Goal: Entertainment & Leisure: Consume media (video, audio)

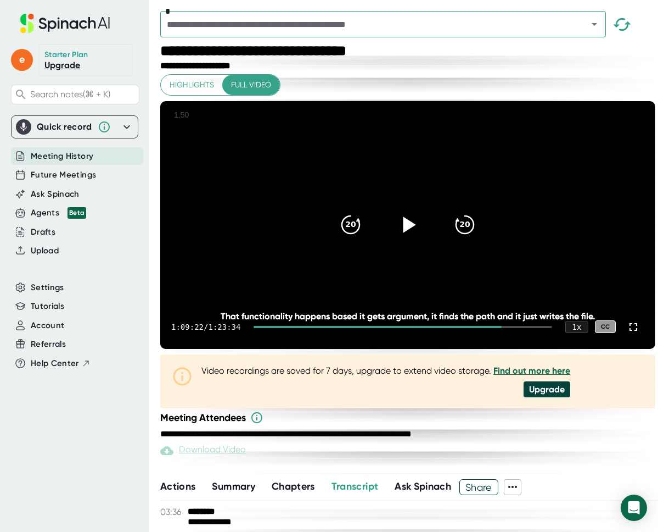
click at [421, 238] on icon at bounding box center [407, 224] width 27 height 27
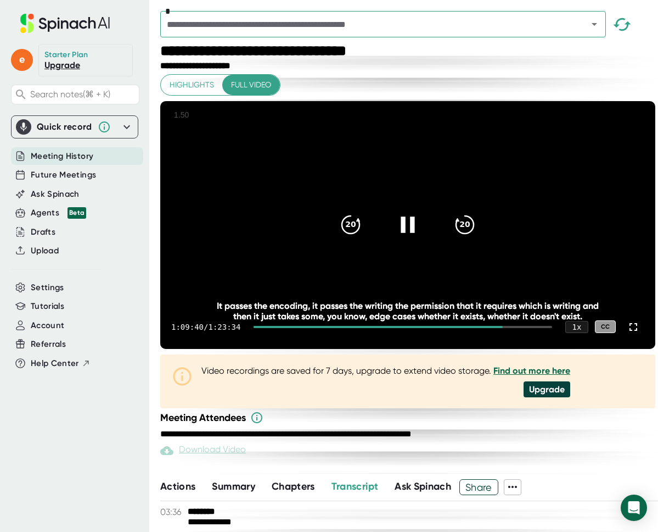
click at [420, 238] on icon at bounding box center [407, 224] width 27 height 27
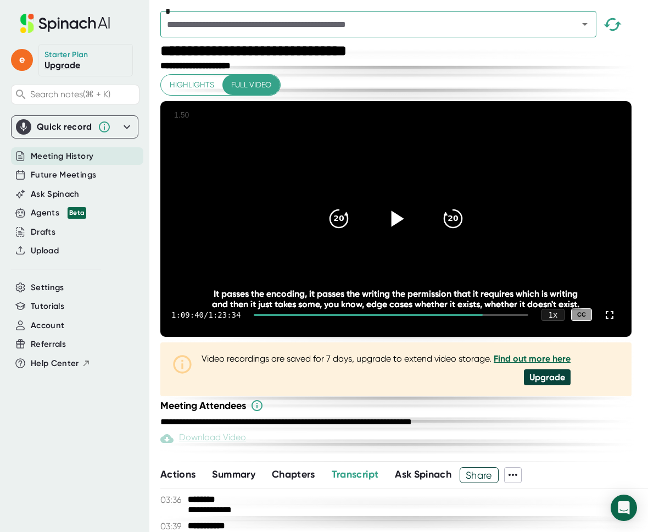
click at [408, 221] on div at bounding box center [396, 218] width 46 height 46
click at [392, 232] on icon at bounding box center [395, 218] width 27 height 27
click at [410, 232] on icon at bounding box center [395, 218] width 27 height 27
click at [399, 232] on icon at bounding box center [395, 218] width 27 height 27
click at [351, 242] on div "20" at bounding box center [339, 218] width 46 height 46
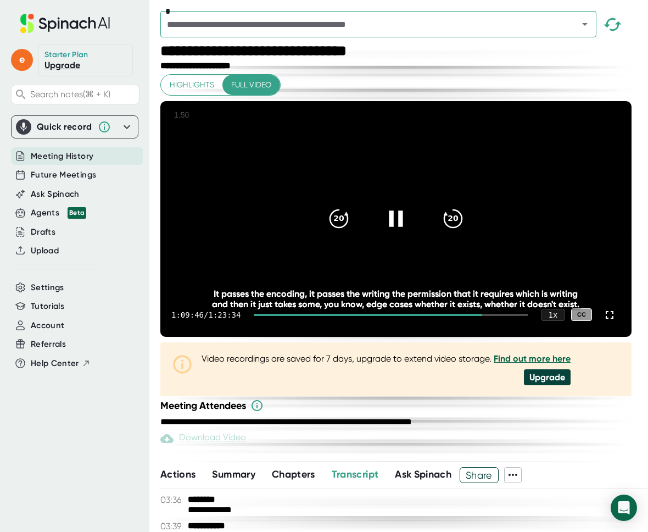
click at [403, 226] on icon at bounding box center [396, 218] width 14 height 16
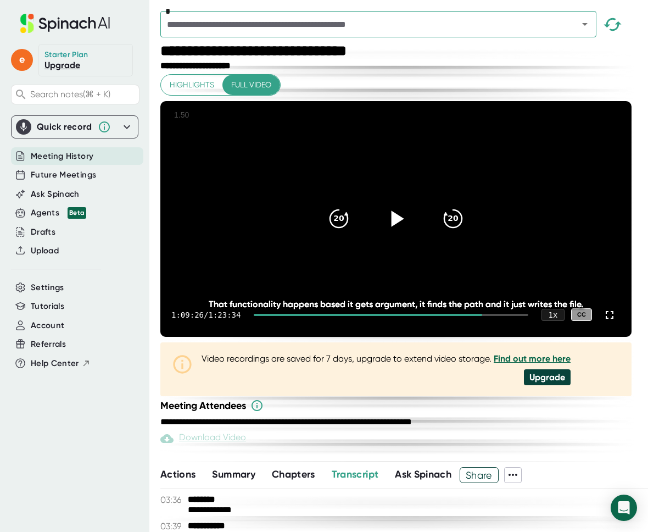
click at [404, 226] on icon at bounding box center [398, 218] width 13 height 16
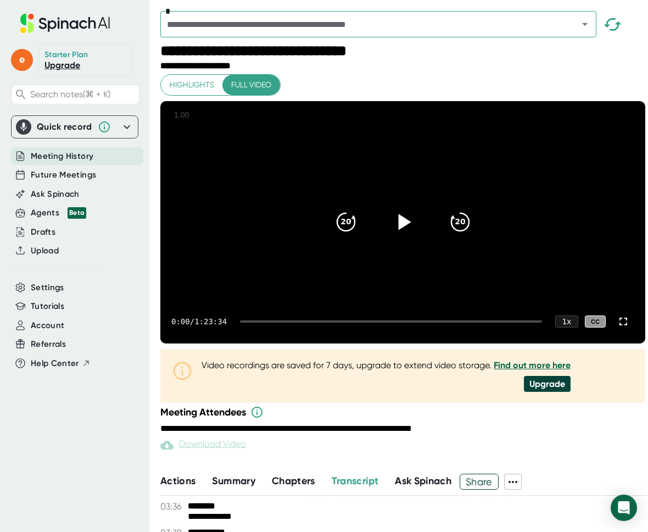
click at [403, 230] on icon at bounding box center [404, 222] width 13 height 16
click at [449, 343] on div "0:01 / 1:23:34 1 x CC" at bounding box center [402, 321] width 485 height 44
click at [449, 343] on div "0:02 / 1:23:34 1 x CC" at bounding box center [402, 321] width 485 height 44
click at [449, 322] on div at bounding box center [391, 321] width 302 height 2
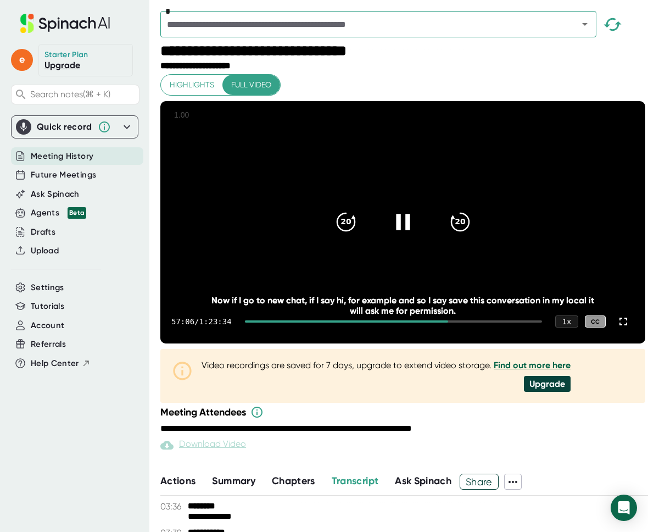
click at [480, 322] on div at bounding box center [393, 321] width 297 height 2
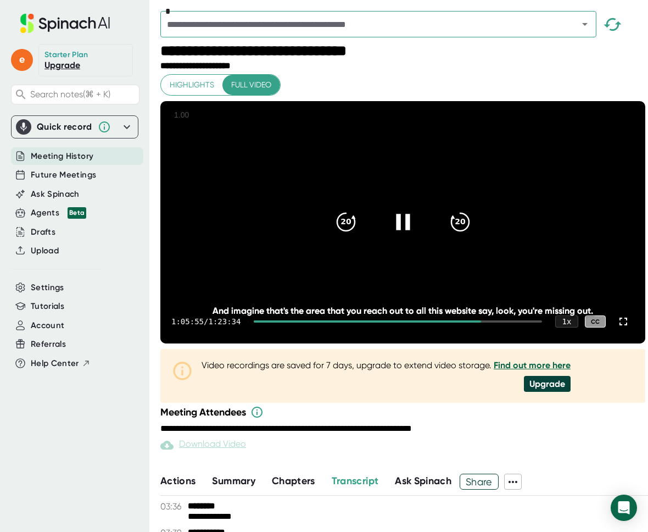
click at [398, 245] on div at bounding box center [403, 222] width 46 height 46
click at [403, 236] on icon at bounding box center [402, 221] width 27 height 27
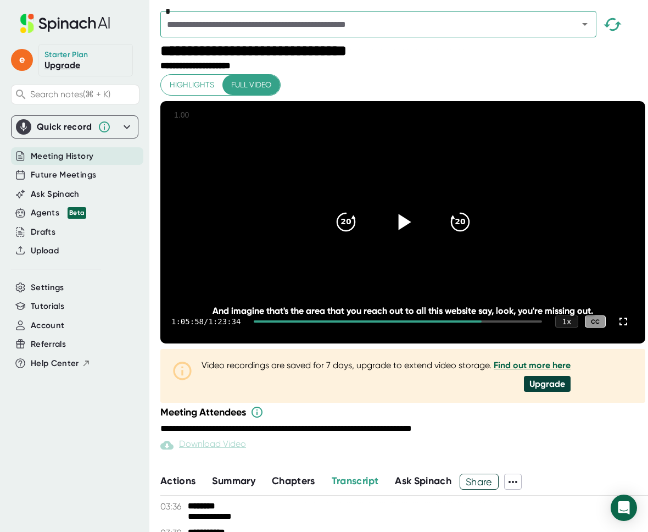
click at [403, 236] on icon at bounding box center [402, 221] width 27 height 27
click at [488, 418] on div "Meeting Attendees" at bounding box center [404, 411] width 488 height 13
drag, startPoint x: 478, startPoint y: 457, endPoint x: 438, endPoint y: 456, distance: 40.1
click at [438, 433] on div "**********" at bounding box center [404, 418] width 488 height 27
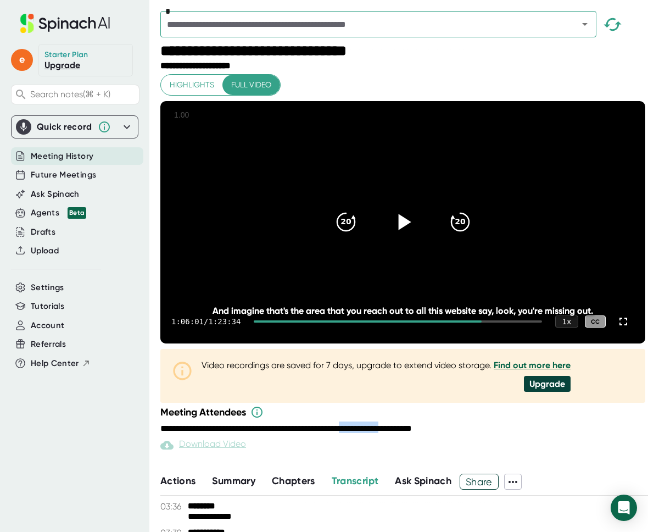
drag, startPoint x: 436, startPoint y: 456, endPoint x: 379, endPoint y: 456, distance: 57.1
click at [0, 0] on div "**********" at bounding box center [0, 0] width 0 height 0
drag, startPoint x: 373, startPoint y: 455, endPoint x: 306, endPoint y: 456, distance: 67.0
click at [0, 0] on div "**********" at bounding box center [0, 0] width 0 height 0
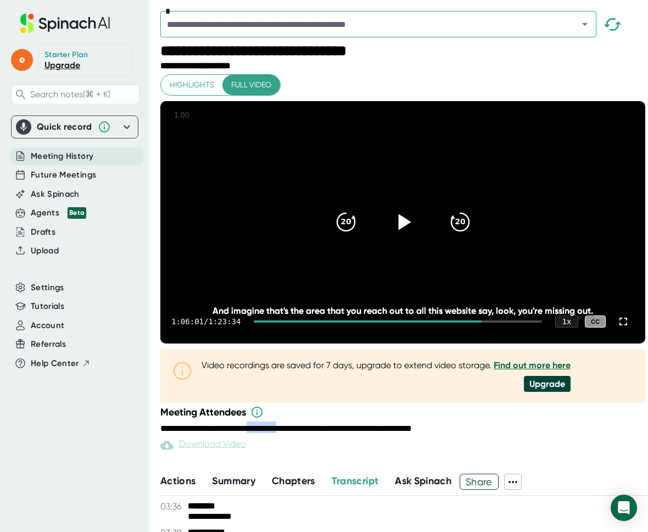
drag, startPoint x: 303, startPoint y: 457, endPoint x: 270, endPoint y: 459, distance: 33.0
click at [0, 0] on div "**********" at bounding box center [0, 0] width 0 height 0
drag, startPoint x: 264, startPoint y: 459, endPoint x: 213, endPoint y: 463, distance: 51.8
click at [213, 433] on div "**********" at bounding box center [404, 418] width 488 height 27
click at [148, 434] on div "e Starter Plan Upgrade Search notes (⌘ + K) Quick record Include tab audio Star…" at bounding box center [74, 259] width 149 height 518
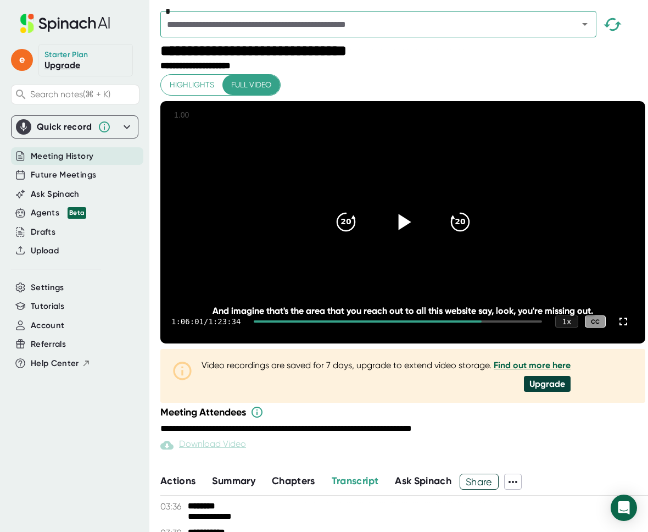
click at [465, 63] on div "**********" at bounding box center [404, 66] width 488 height 10
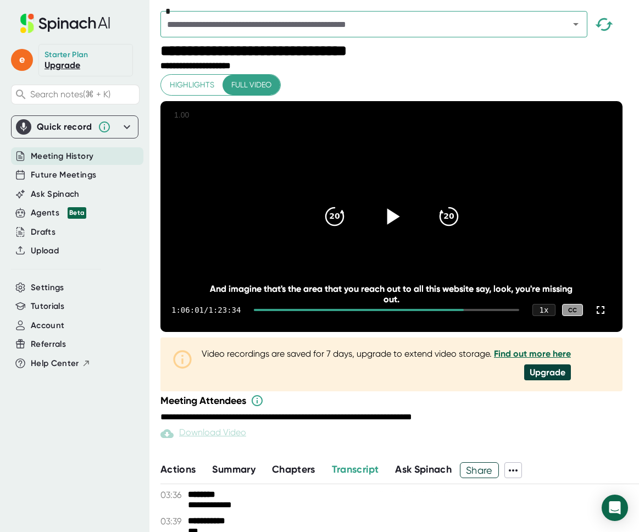
click at [527, 332] on div "1:06:01 / 1:23:34 1 x CC" at bounding box center [391, 310] width 462 height 44
click at [412, 239] on div at bounding box center [391, 216] width 46 height 46
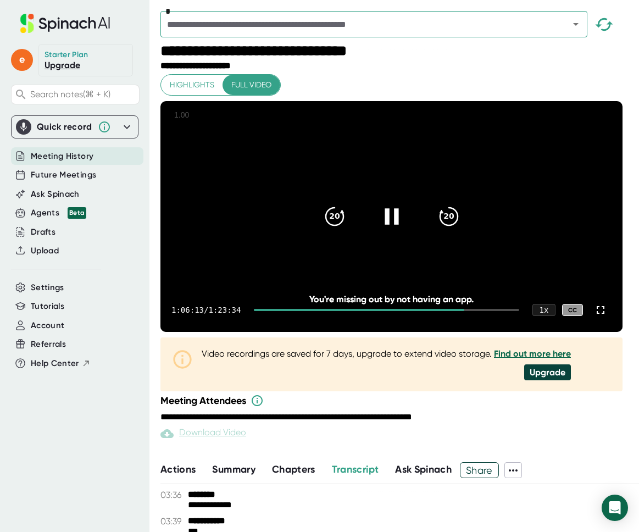
click at [409, 234] on div at bounding box center [391, 216] width 46 height 46
click at [410, 234] on div at bounding box center [391, 216] width 46 height 46
click at [405, 230] on icon at bounding box center [390, 216] width 27 height 27
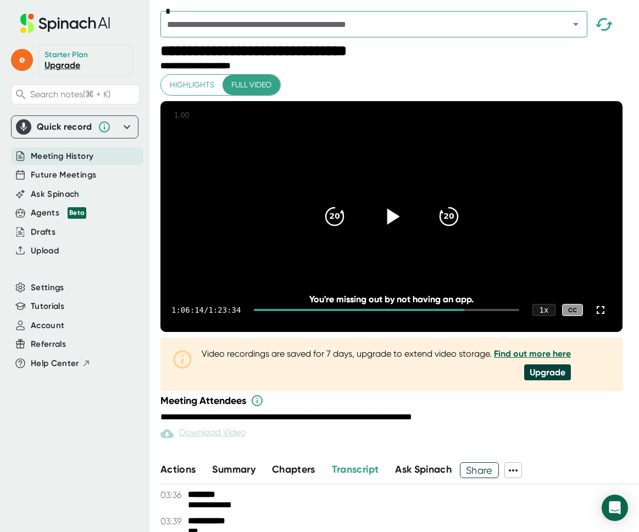
click at [484, 59] on div "**********" at bounding box center [392, 52] width 465 height 18
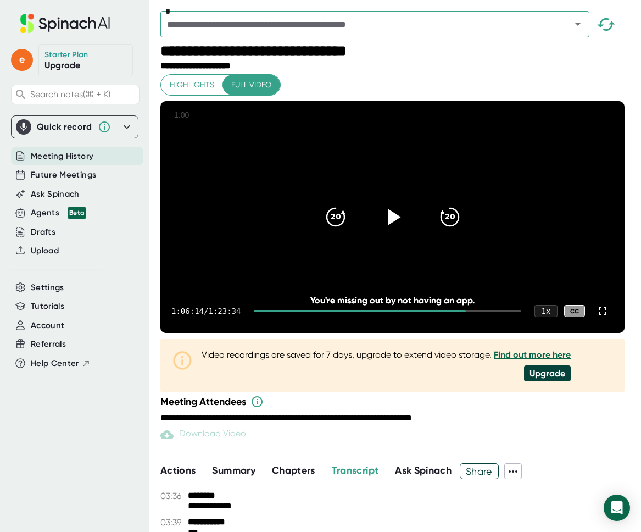
click at [594, 53] on div "**********" at bounding box center [393, 52] width 467 height 18
click at [422, 333] on div "1:06:14 / 1:23:34 1 x CC" at bounding box center [392, 311] width 464 height 44
click at [424, 333] on div "1:06:14 / 1:23:34 1 x CC" at bounding box center [392, 311] width 464 height 44
click at [435, 320] on video at bounding box center [392, 217] width 464 height 232
click at [434, 320] on video at bounding box center [392, 217] width 464 height 232
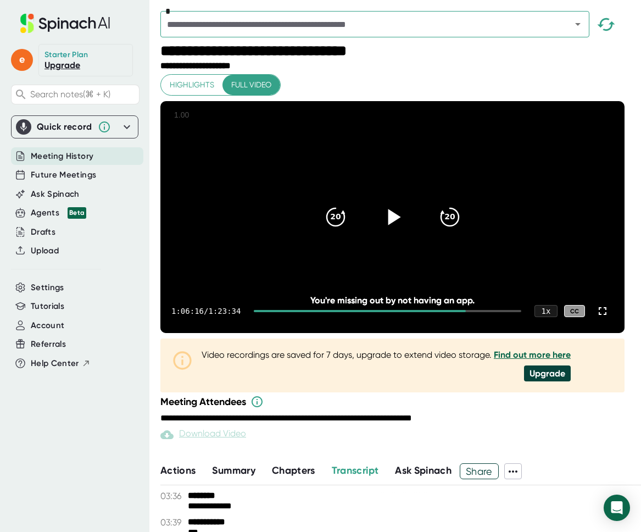
click at [446, 333] on div "1:06:16 / 1:23:34 1 x CC" at bounding box center [392, 311] width 464 height 44
click at [515, 422] on div "**********" at bounding box center [393, 408] width 467 height 27
click at [416, 457] on div "**********" at bounding box center [393, 250] width 467 height 415
click at [417, 276] on video at bounding box center [392, 217] width 464 height 232
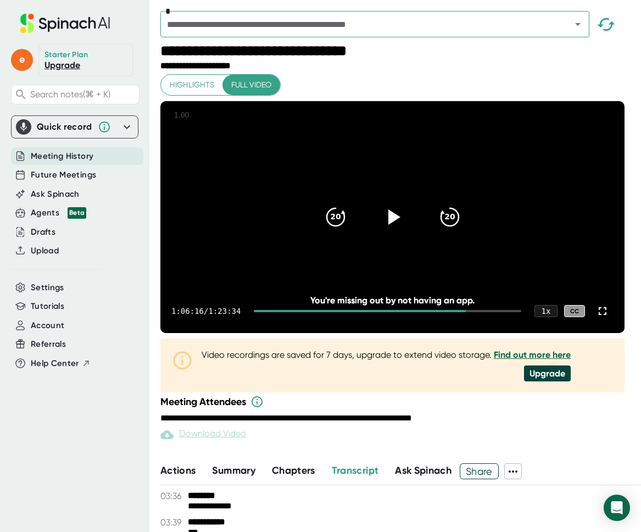
click at [417, 276] on video at bounding box center [392, 217] width 464 height 232
click at [339, 231] on icon "20" at bounding box center [334, 216] width 27 height 27
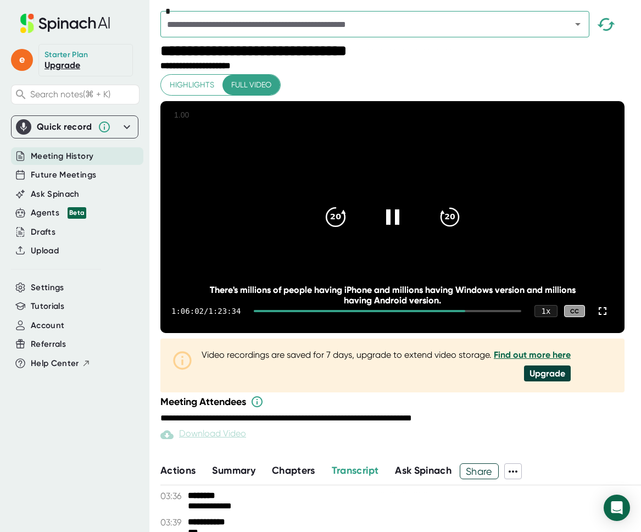
click at [339, 231] on icon "20" at bounding box center [334, 216] width 27 height 27
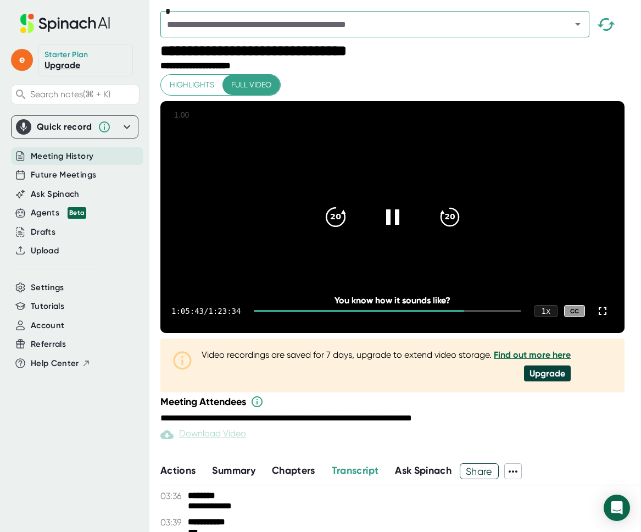
click at [339, 231] on icon "20" at bounding box center [334, 216] width 27 height 27
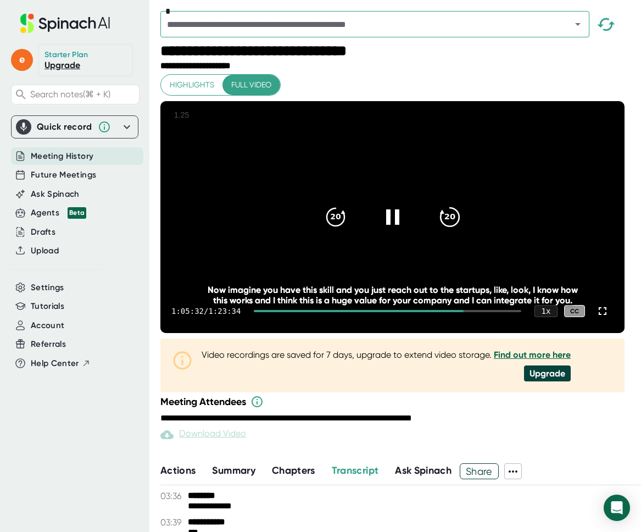
click at [455, 240] on div "20" at bounding box center [450, 217] width 46 height 46
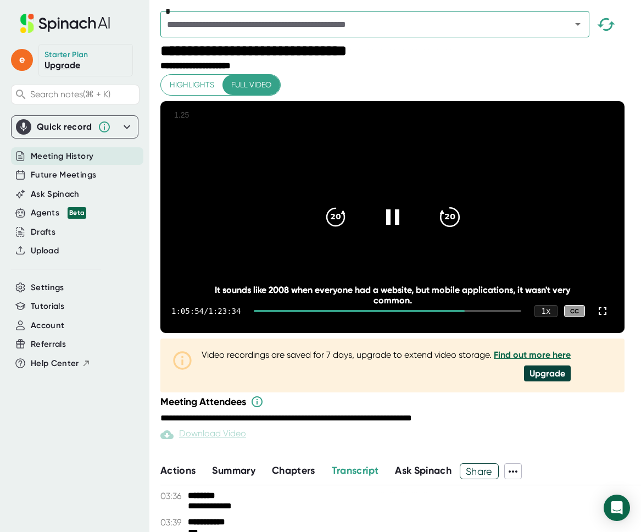
click at [455, 240] on div "20" at bounding box center [450, 217] width 46 height 46
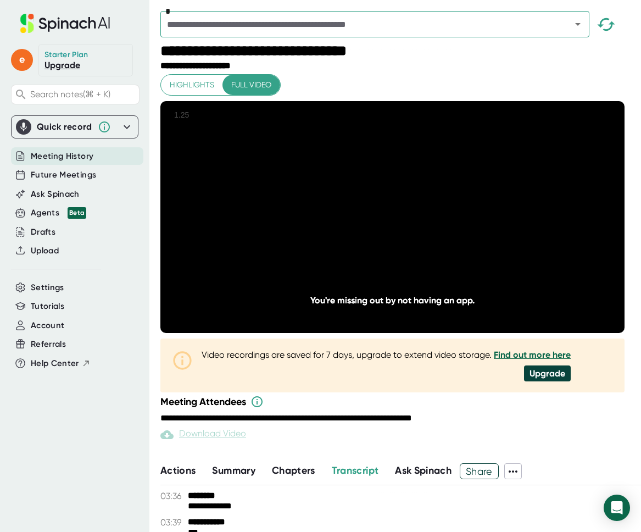
click at [455, 240] on div "20" at bounding box center [450, 217] width 46 height 46
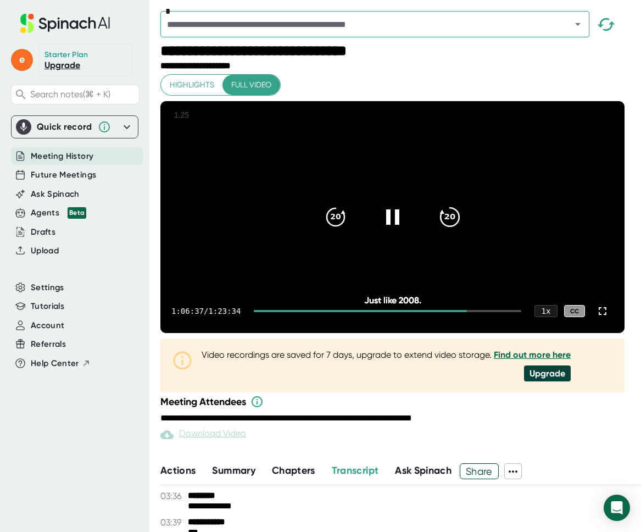
click at [457, 231] on icon "20" at bounding box center [448, 216] width 27 height 27
click at [458, 240] on div "20" at bounding box center [450, 217] width 46 height 46
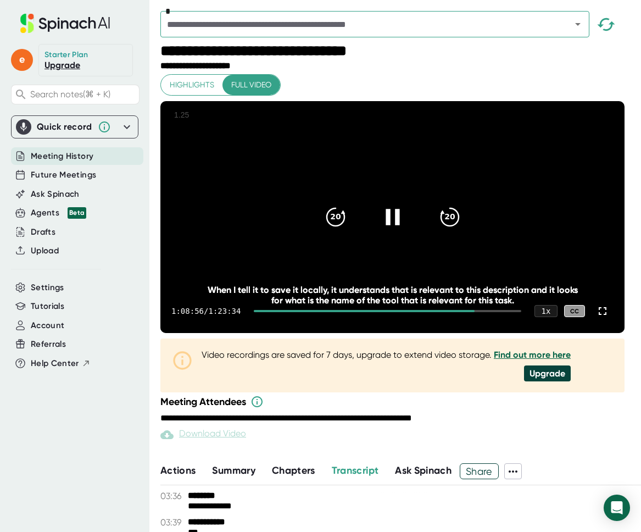
click at [406, 231] on icon at bounding box center [391, 216] width 27 height 27
click at [523, 333] on div "1:08:56 / 1:23:34 1 x CC" at bounding box center [392, 311] width 464 height 44
click at [381, 224] on div at bounding box center [393, 217] width 46 height 46
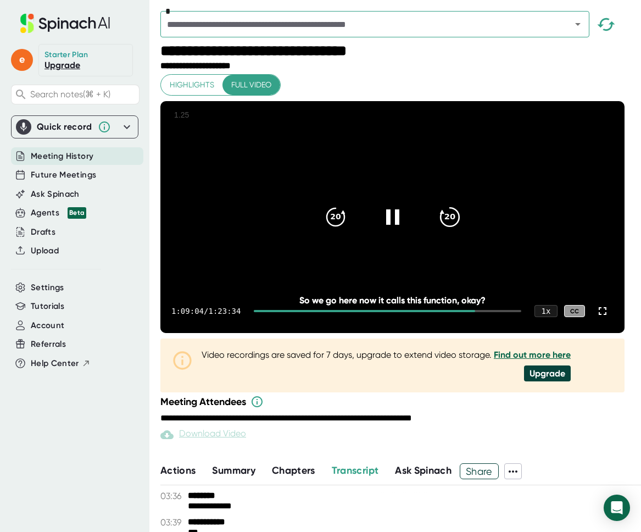
click at [456, 231] on icon "20" at bounding box center [448, 216] width 27 height 27
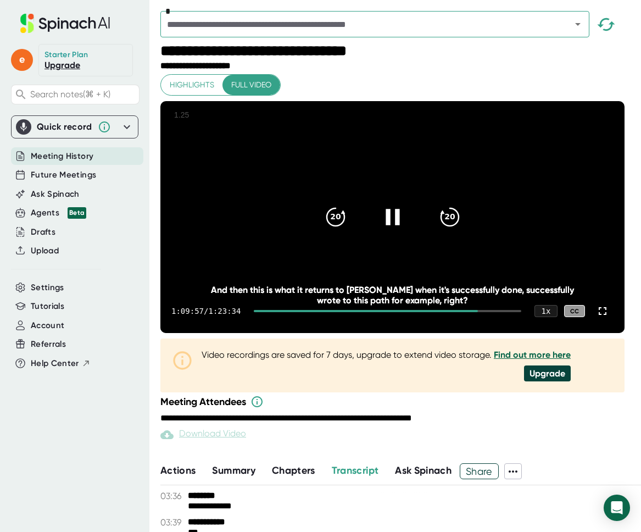
click at [392, 240] on div at bounding box center [393, 217] width 46 height 46
click at [609, 317] on icon at bounding box center [602, 310] width 13 height 13
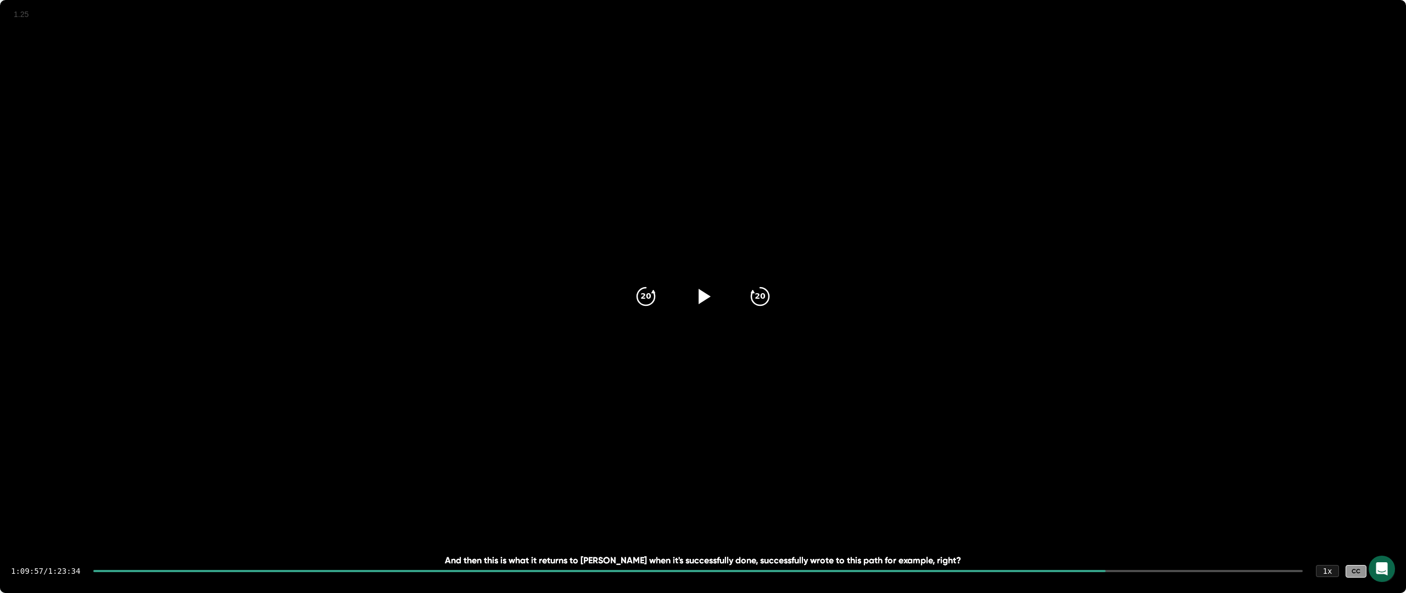
click at [647, 531] on icon at bounding box center [1383, 571] width 13 height 13
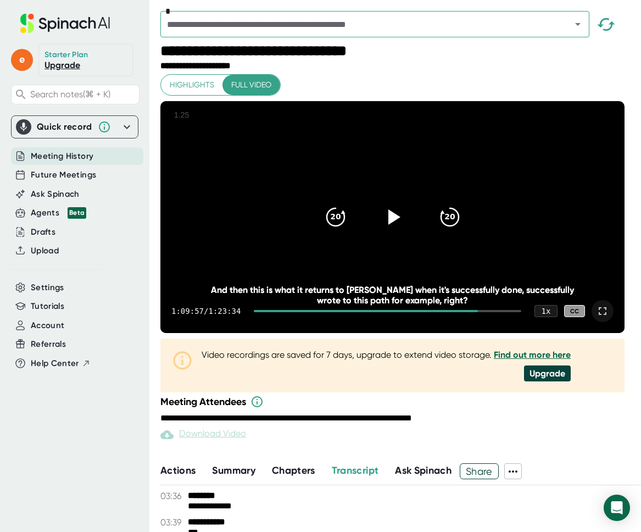
click at [606, 315] on icon at bounding box center [603, 311] width 8 height 8
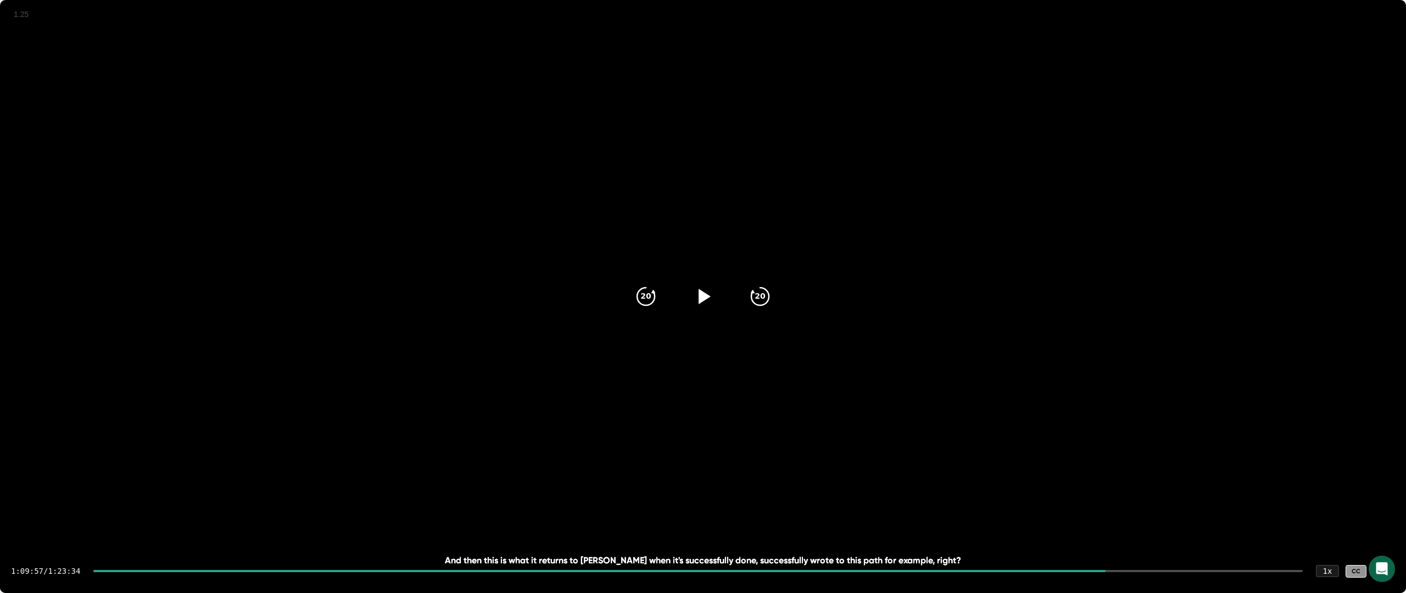
click at [647, 531] on icon at bounding box center [1384, 571] width 8 height 8
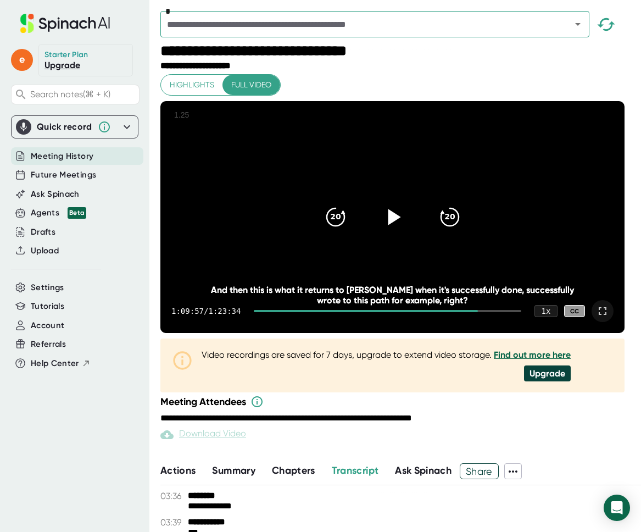
click at [403, 225] on icon at bounding box center [391, 216] width 27 height 27
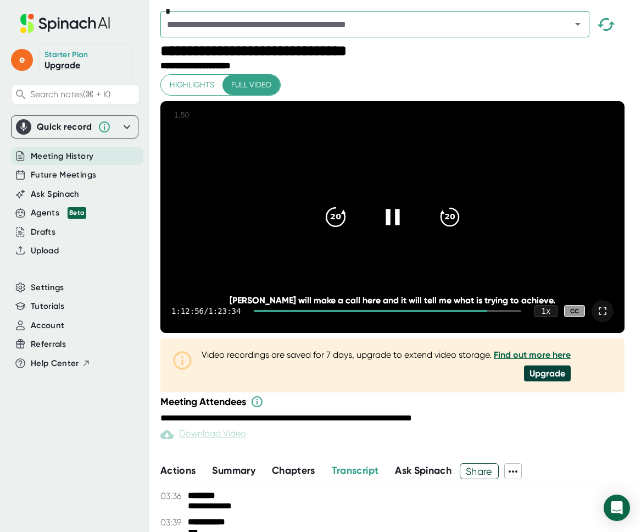
click at [347, 231] on icon "20" at bounding box center [334, 216] width 27 height 27
click at [376, 229] on div at bounding box center [393, 217] width 46 height 46
click at [351, 232] on div "20" at bounding box center [335, 217] width 46 height 46
click at [403, 231] on icon at bounding box center [391, 216] width 27 height 27
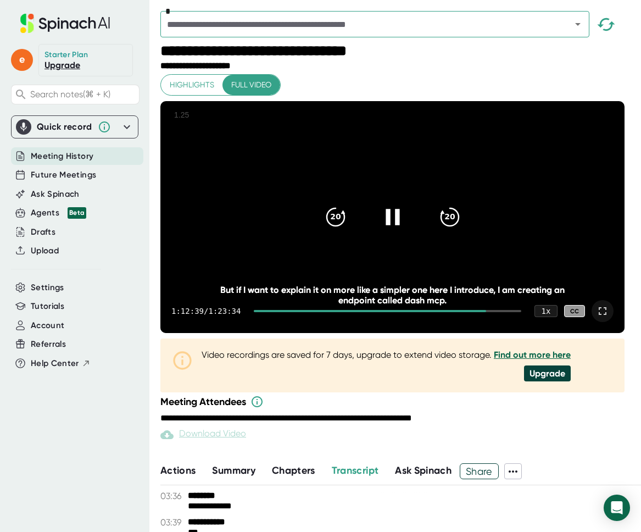
click at [383, 225] on icon at bounding box center [391, 216] width 27 height 27
click at [399, 227] on icon at bounding box center [391, 216] width 27 height 27
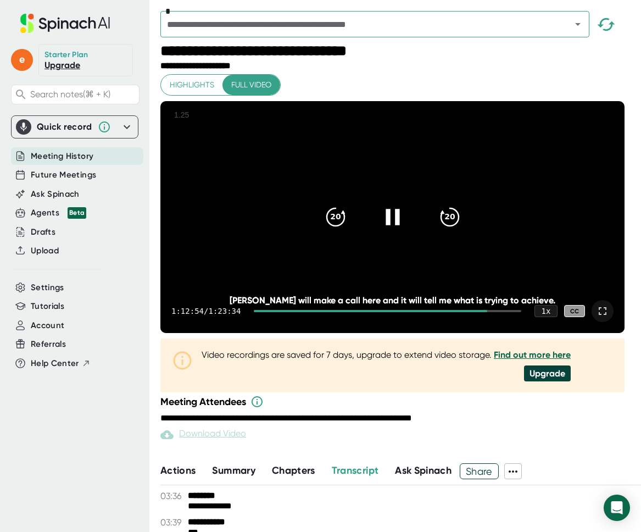
click at [383, 231] on icon at bounding box center [391, 216] width 27 height 27
click at [385, 240] on div at bounding box center [393, 217] width 46 height 46
click at [352, 234] on div "20" at bounding box center [335, 217] width 46 height 46
click at [381, 232] on div at bounding box center [393, 217] width 46 height 46
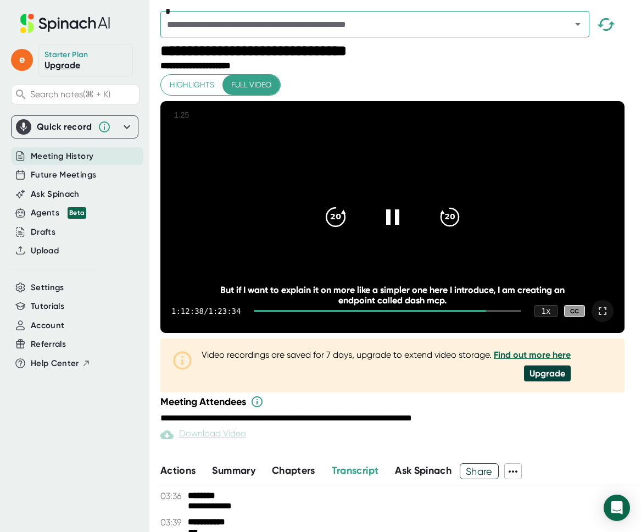
click at [321, 228] on div "20" at bounding box center [335, 217] width 46 height 46
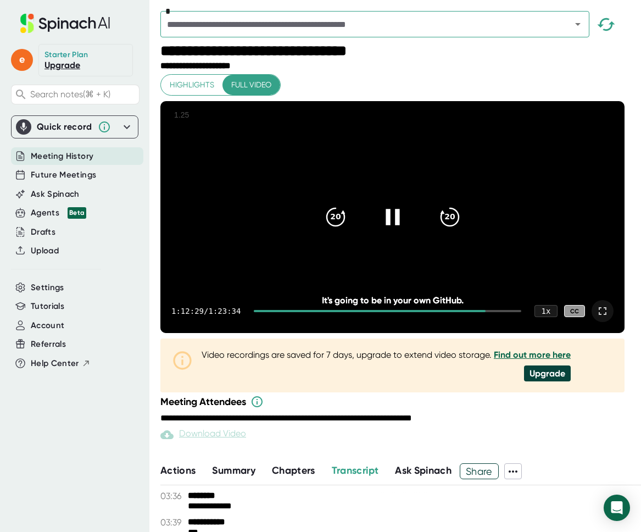
click at [406, 231] on icon at bounding box center [391, 216] width 27 height 27
click at [385, 240] on div at bounding box center [393, 217] width 46 height 46
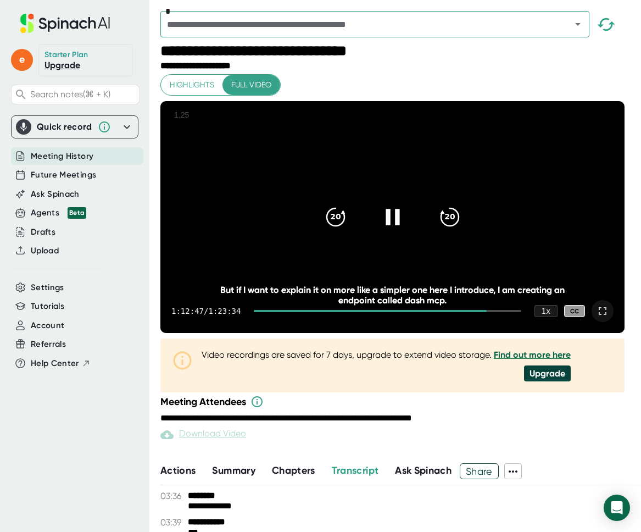
click at [389, 225] on icon at bounding box center [392, 217] width 14 height 16
click at [392, 225] on icon at bounding box center [394, 217] width 13 height 16
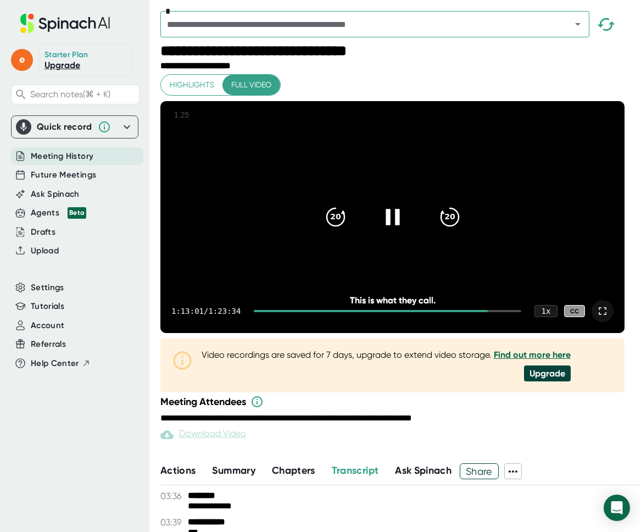
click at [392, 231] on icon at bounding box center [391, 216] width 27 height 27
click at [410, 240] on div at bounding box center [393, 217] width 46 height 46
click at [405, 231] on icon at bounding box center [391, 216] width 27 height 27
click at [401, 231] on icon at bounding box center [391, 216] width 27 height 27
click at [382, 238] on div at bounding box center [393, 217] width 46 height 46
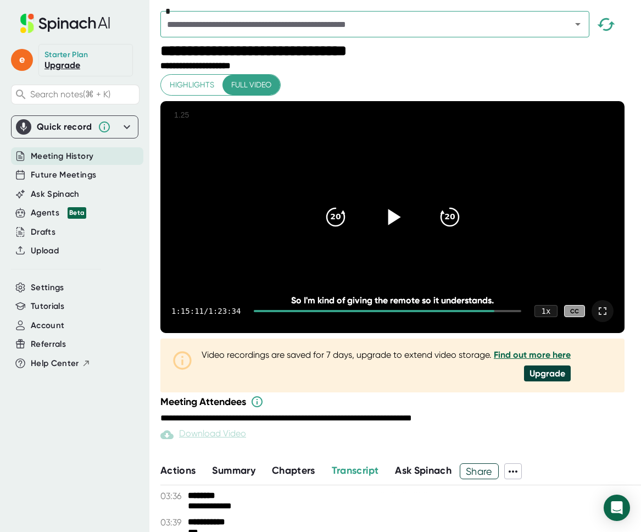
click at [404, 227] on icon at bounding box center [391, 216] width 27 height 27
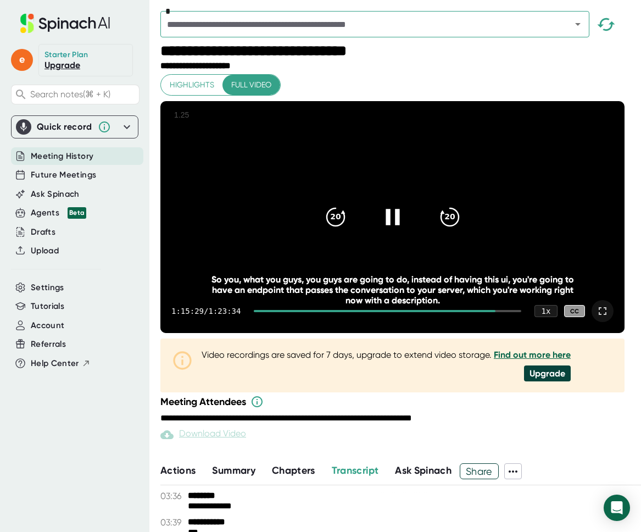
click at [399, 231] on icon at bounding box center [391, 216] width 27 height 27
click at [403, 222] on icon at bounding box center [391, 216] width 27 height 27
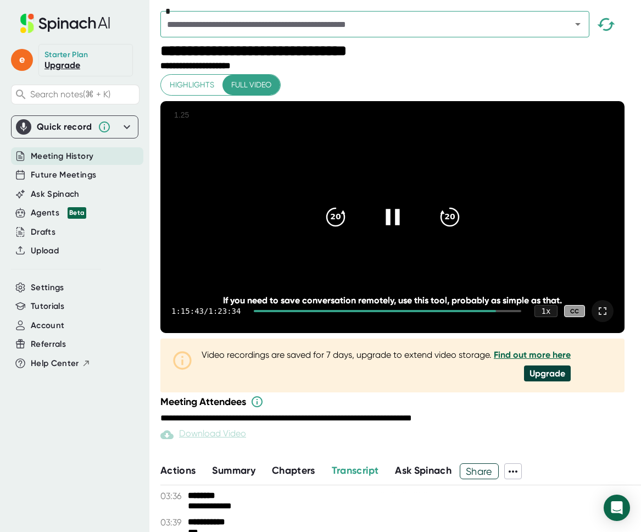
click at [405, 228] on icon at bounding box center [391, 216] width 27 height 27
click at [406, 231] on icon at bounding box center [391, 216] width 27 height 27
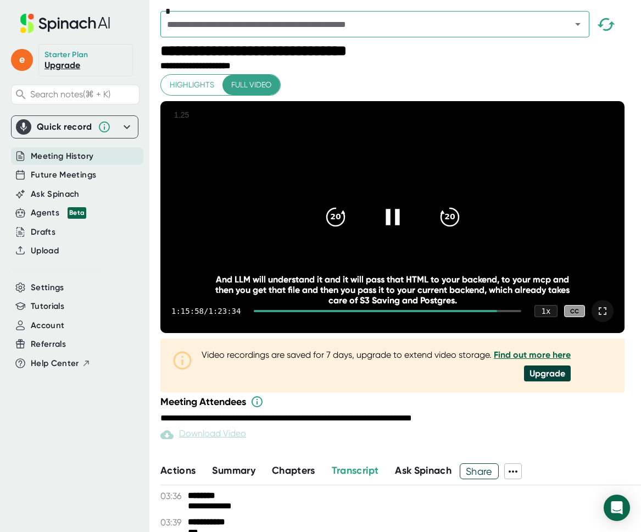
click at [390, 225] on icon at bounding box center [392, 217] width 14 height 16
click at [403, 231] on icon at bounding box center [391, 216] width 27 height 27
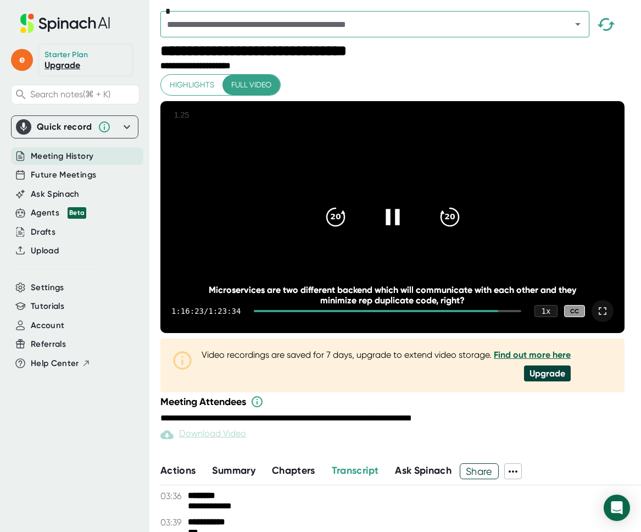
click at [401, 223] on icon at bounding box center [391, 216] width 27 height 27
click at [411, 239] on div at bounding box center [393, 217] width 46 height 46
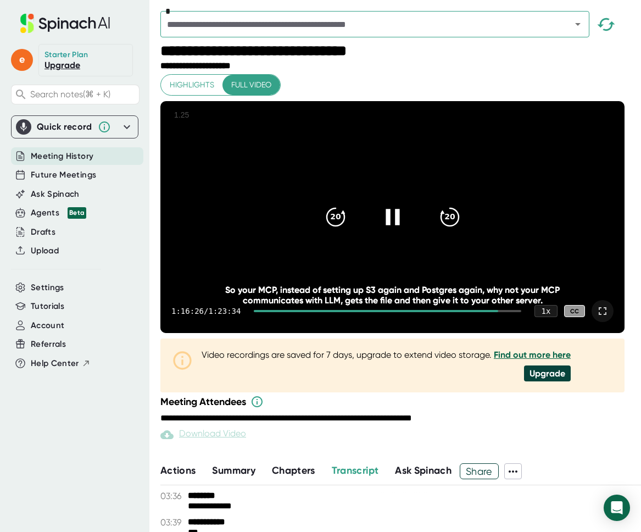
click at [411, 239] on div at bounding box center [393, 217] width 46 height 46
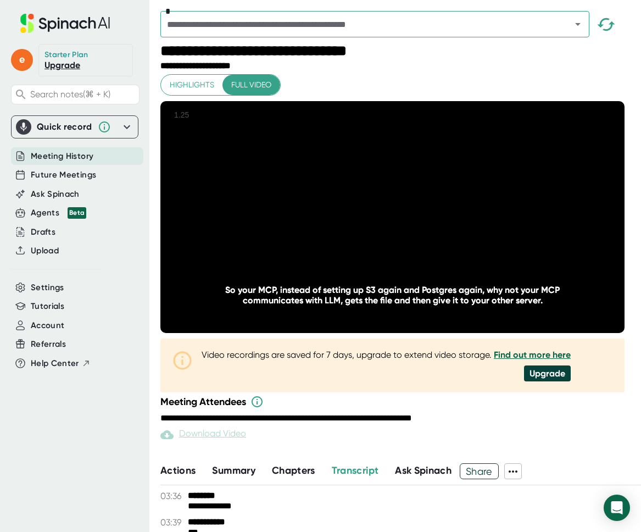
click at [411, 239] on div at bounding box center [393, 217] width 46 height 46
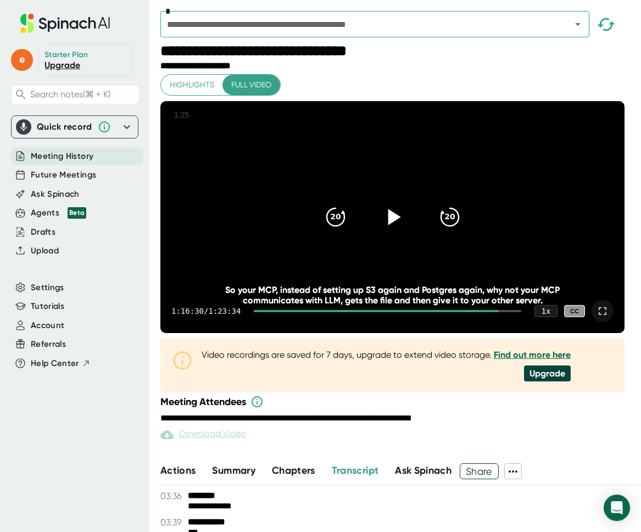
click at [405, 231] on icon at bounding box center [391, 216] width 27 height 27
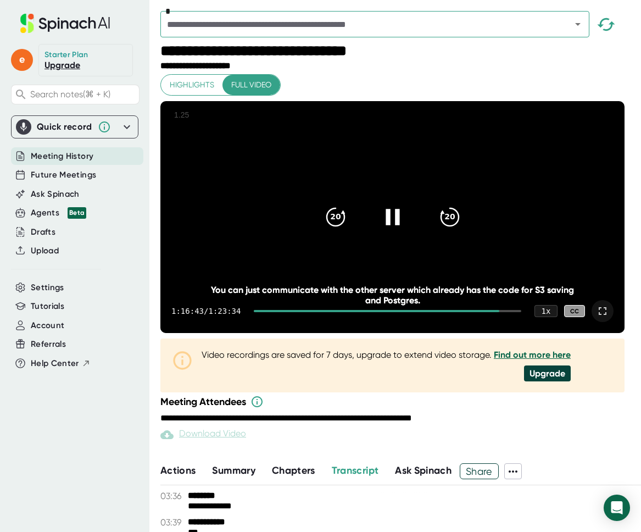
click at [435, 282] on video at bounding box center [392, 217] width 464 height 232
click at [398, 231] on icon at bounding box center [391, 216] width 27 height 27
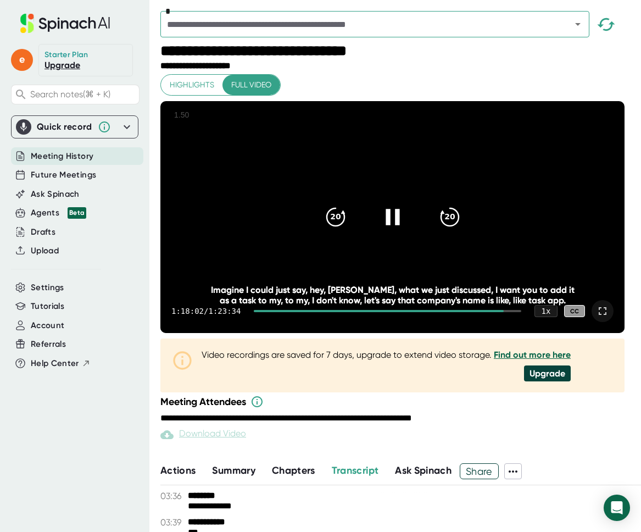
click at [396, 220] on div at bounding box center [393, 217] width 46 height 46
click at [389, 226] on icon at bounding box center [391, 216] width 27 height 27
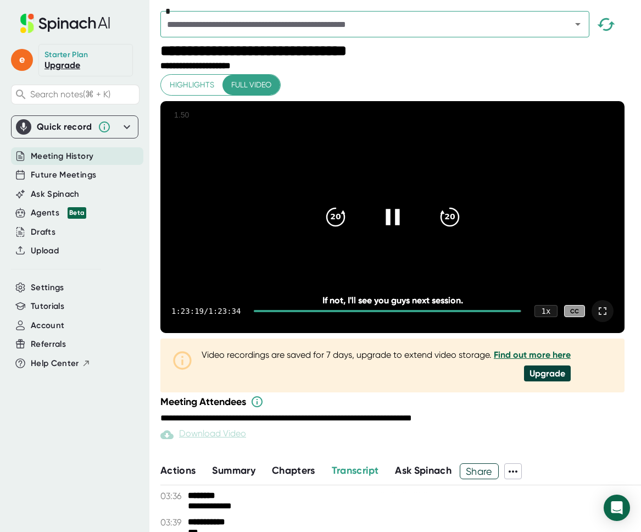
click at [416, 236] on div at bounding box center [393, 217] width 46 height 46
